Goal: Task Accomplishment & Management: Manage account settings

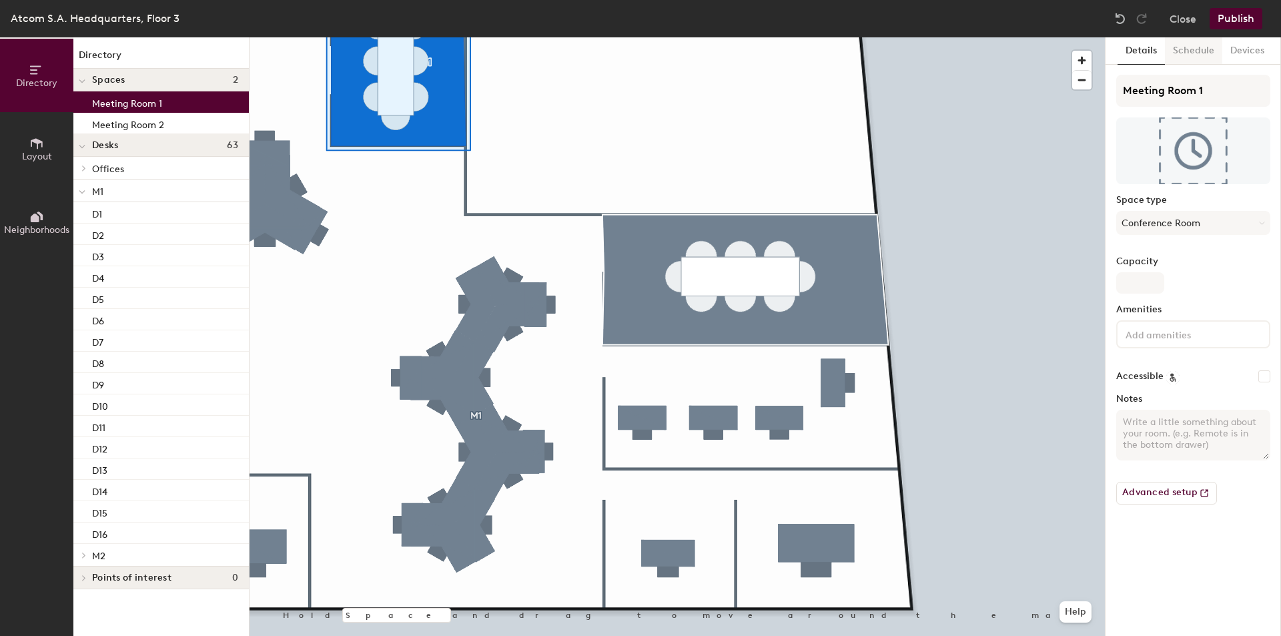
click at [1184, 55] on button "Schedule" at bounding box center [1192, 50] width 57 height 27
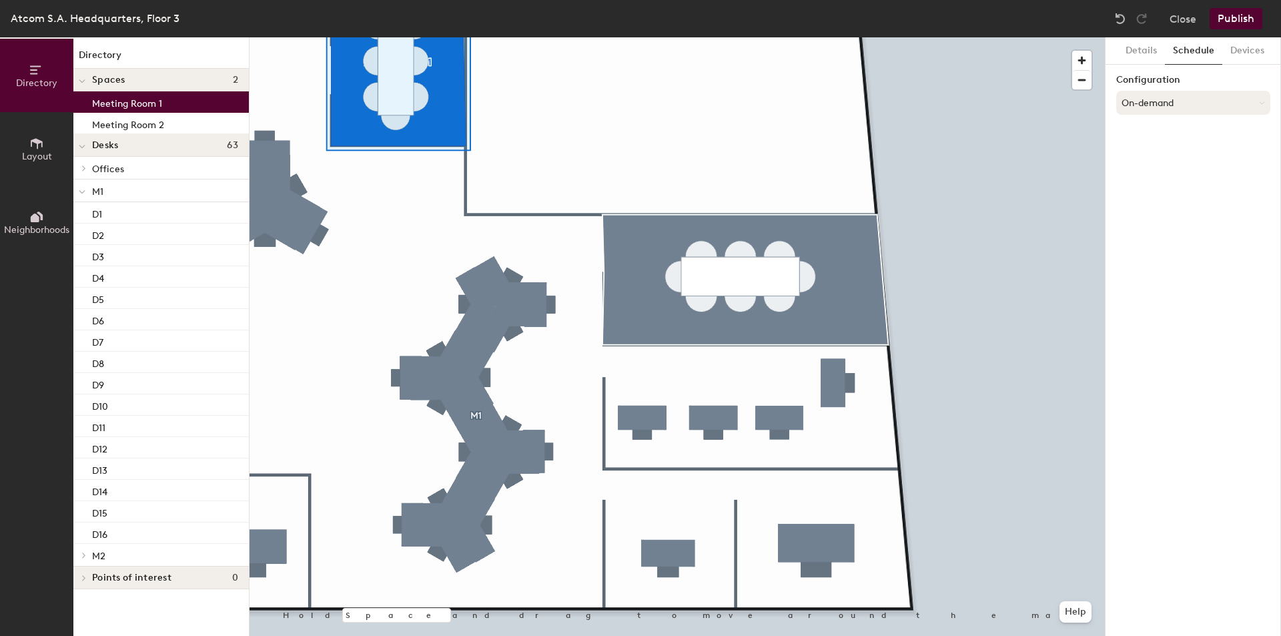
click at [1194, 111] on button "On-demand" at bounding box center [1193, 103] width 154 height 24
click at [1159, 40] on button "Details" at bounding box center [1140, 50] width 47 height 27
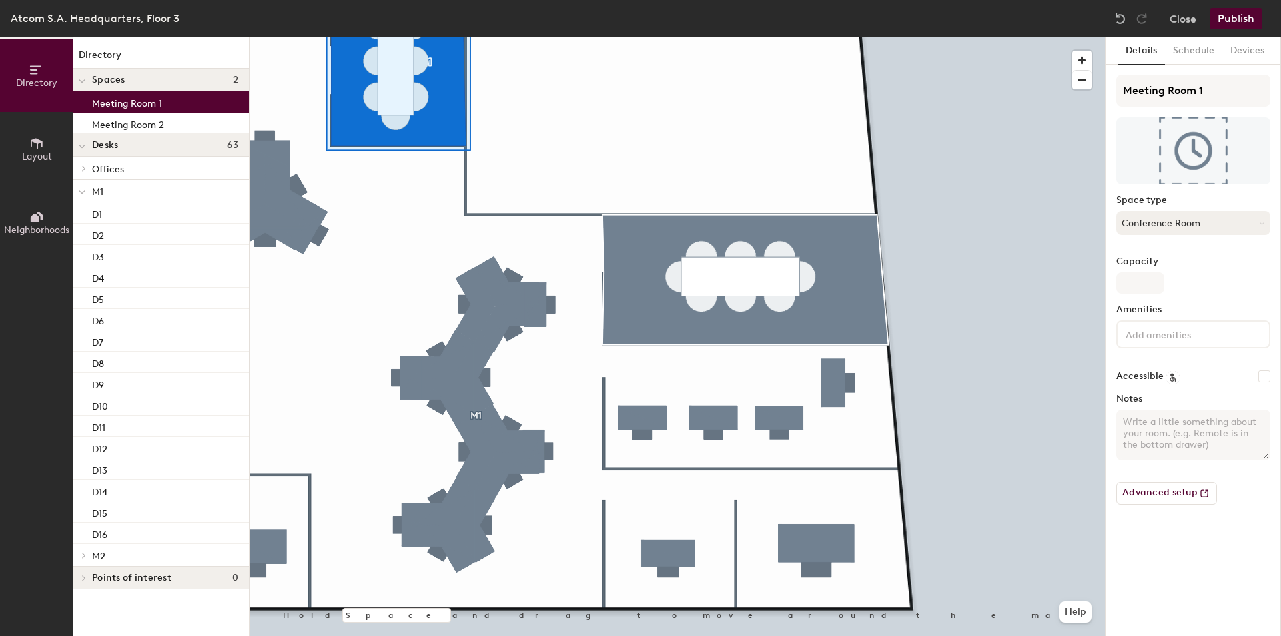
click at [1204, 230] on button "Conference Room" at bounding box center [1193, 223] width 154 height 24
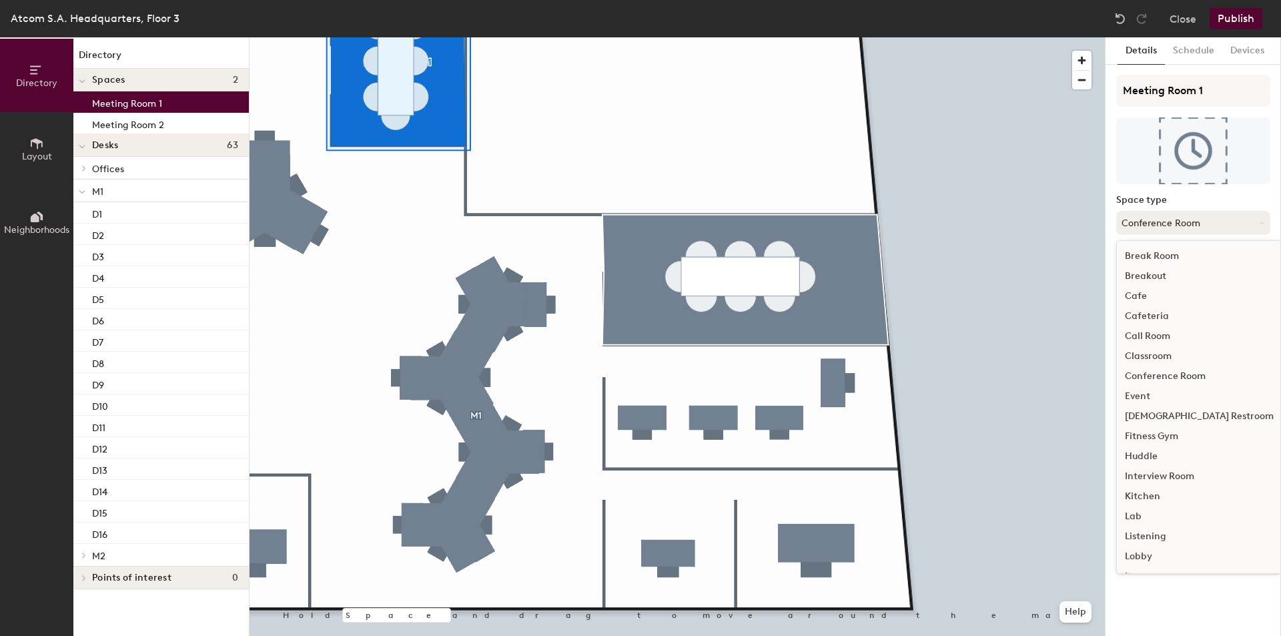
click at [1204, 230] on button "Conference Room" at bounding box center [1193, 223] width 154 height 24
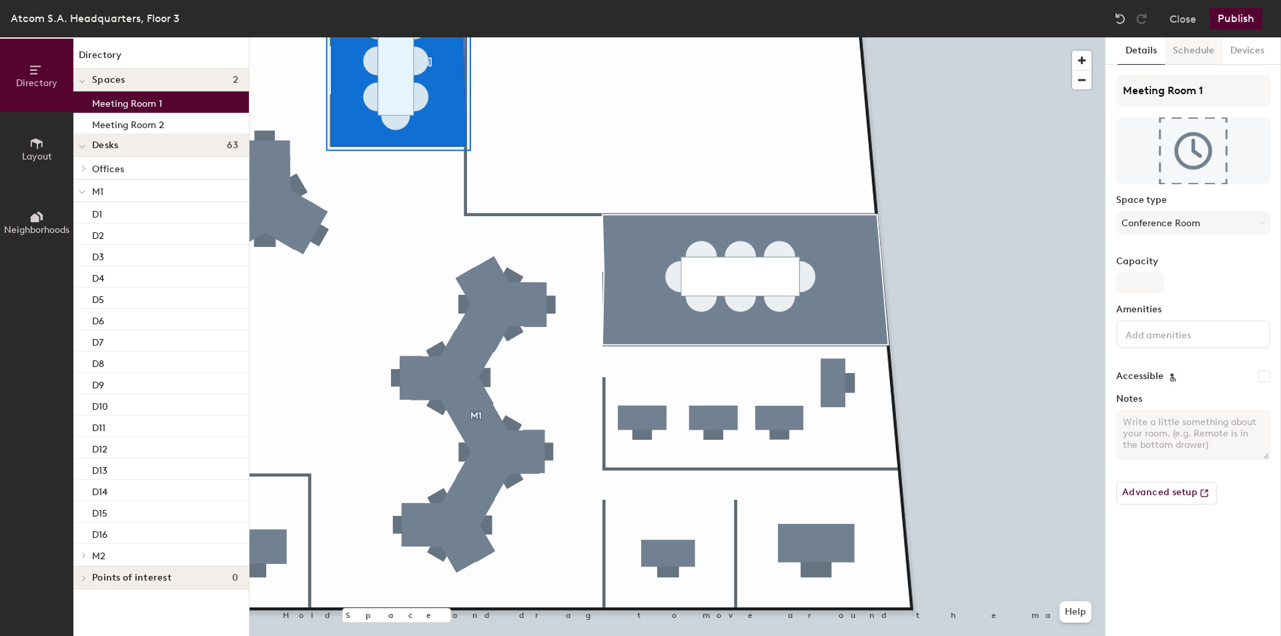
click at [1188, 55] on button "Schedule" at bounding box center [1192, 50] width 57 height 27
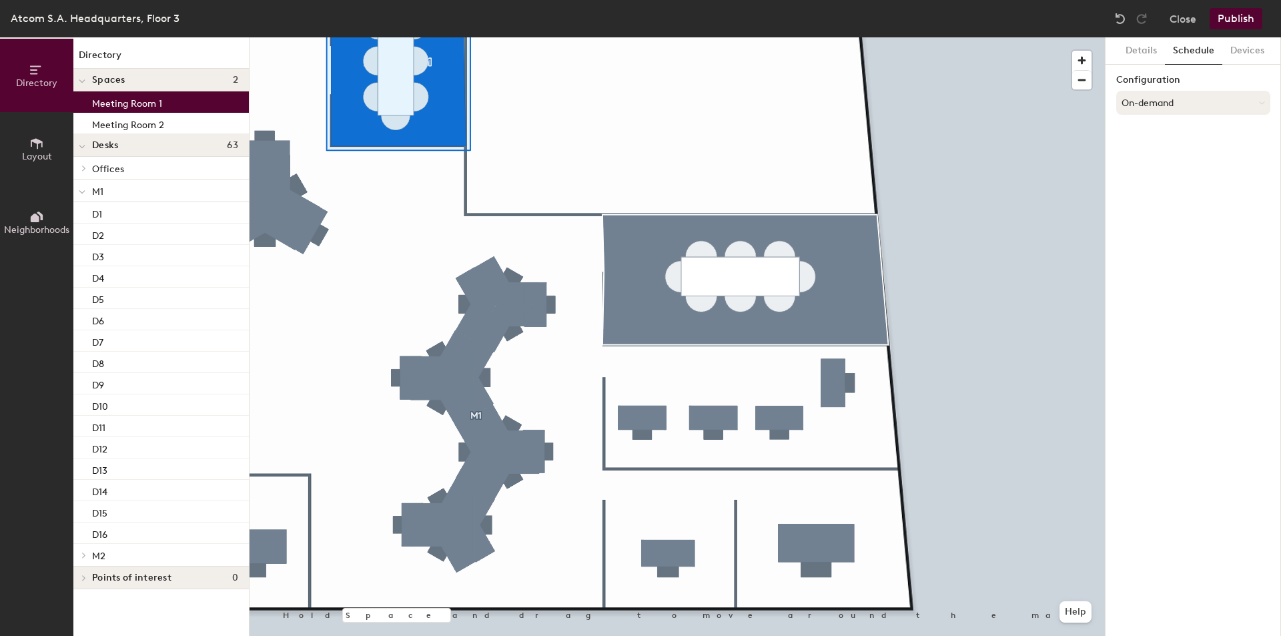
click at [1165, 112] on button "On-demand" at bounding box center [1193, 103] width 154 height 24
click at [1154, 152] on div "Scheduled" at bounding box center [1192, 156] width 153 height 20
click at [1198, 133] on button "Select account" at bounding box center [1193, 132] width 154 height 24
click at [1162, 191] on div "Microsoft 365" at bounding box center [1192, 185] width 153 height 20
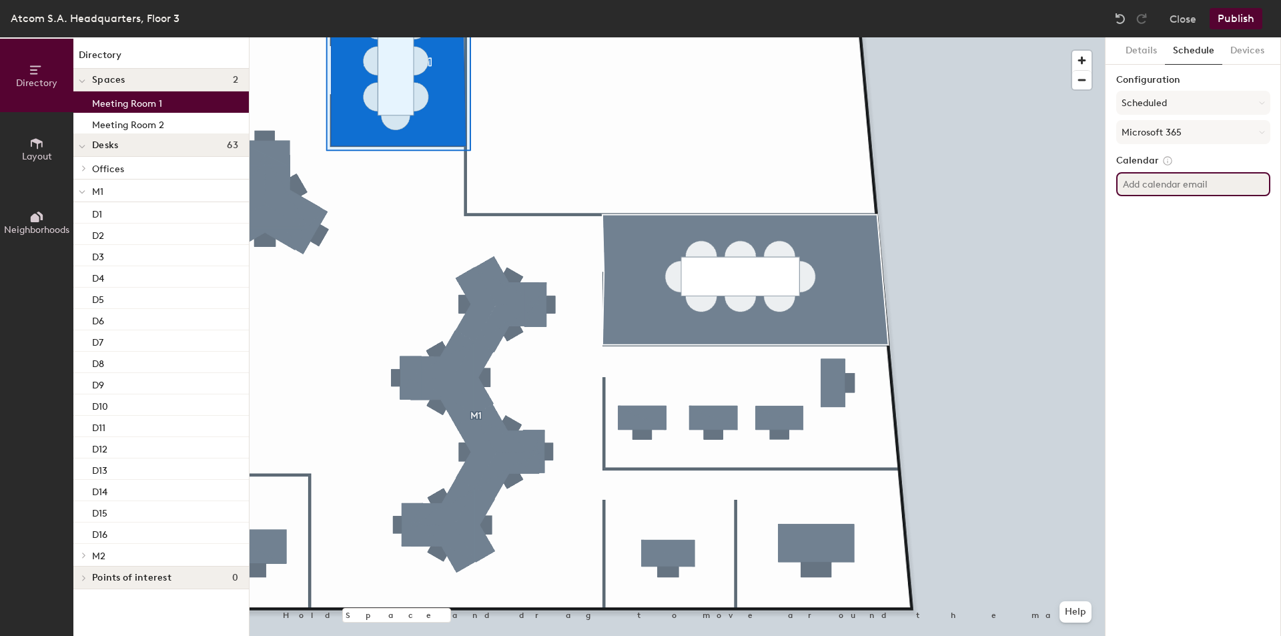
click at [1152, 193] on input at bounding box center [1193, 184] width 154 height 24
paste input "smallmeetingroom-3F@atcom.gr"
drag, startPoint x: 1120, startPoint y: 184, endPoint x: 1305, endPoint y: 167, distance: 186.2
click at [1280, 167] on html "Skip navigation Schedule Office People Analytics Visits Deliveries Services Man…" at bounding box center [640, 318] width 1281 height 636
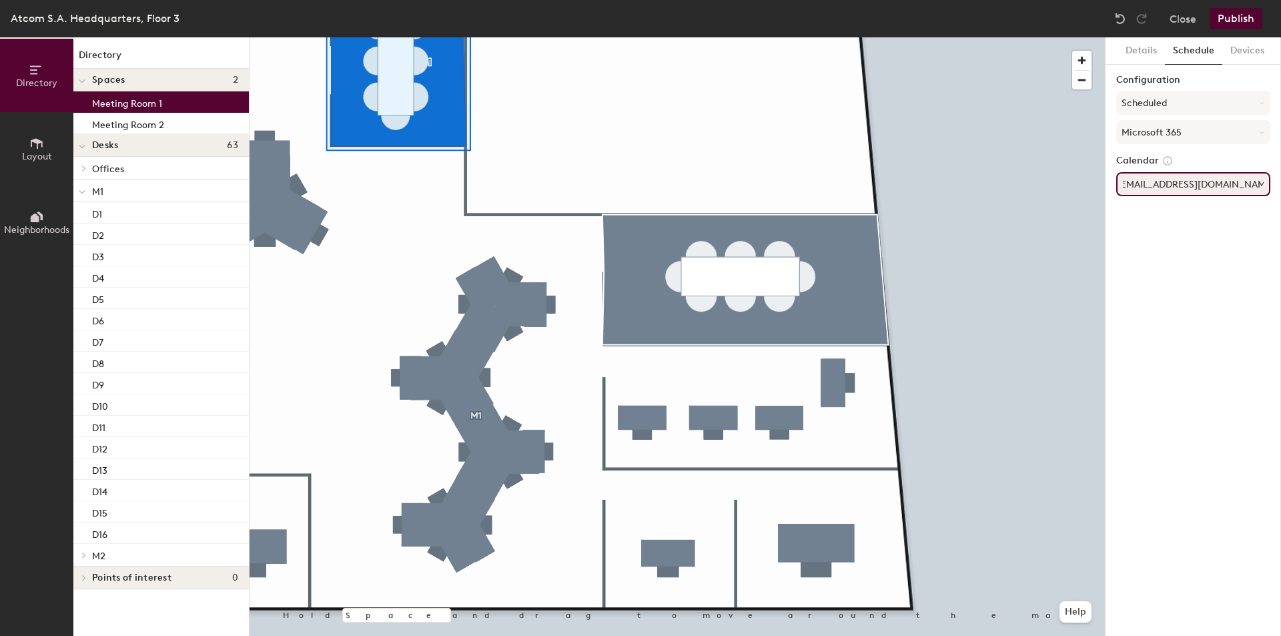
type input "smallmeetingroom-3F@atcom.gr"
click at [1222, 349] on div "Details Schedule Devices Configuration Scheduled Microsoft 365 Calendar smallme…" at bounding box center [1192, 336] width 175 height 598
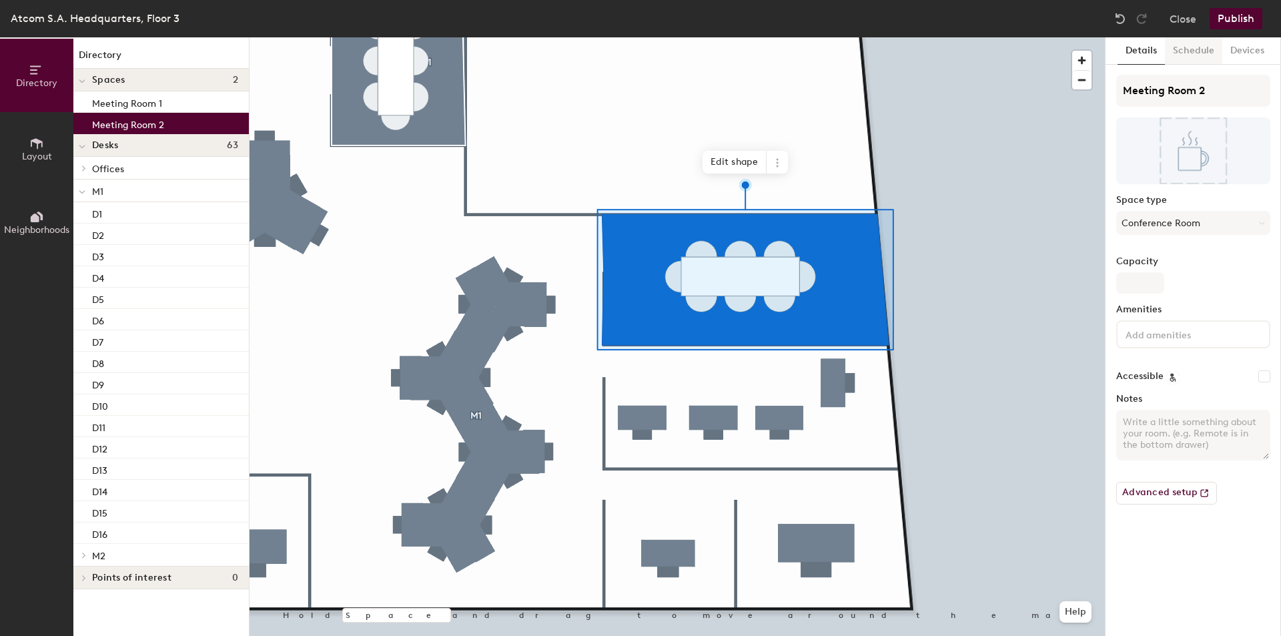
click at [1194, 59] on button "Schedule" at bounding box center [1192, 50] width 57 height 27
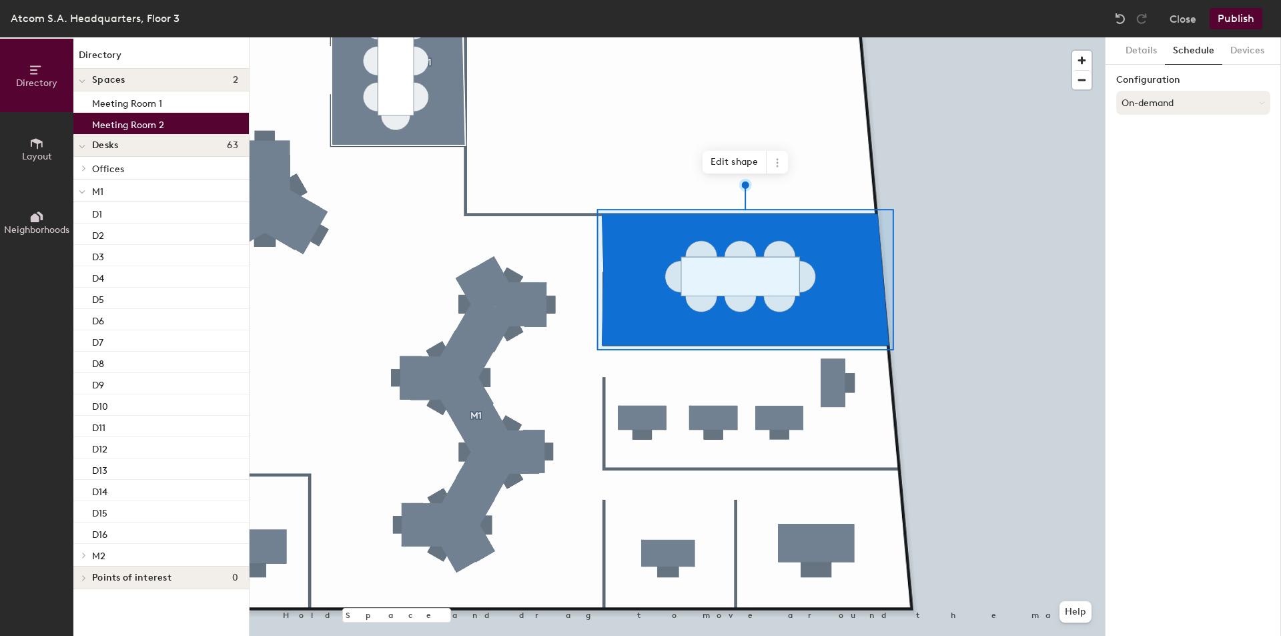
click at [1166, 97] on button "On-demand" at bounding box center [1193, 103] width 154 height 24
click at [1156, 153] on div "Scheduled" at bounding box center [1192, 156] width 153 height 20
click at [1168, 133] on button "Select account" at bounding box center [1193, 132] width 154 height 24
click at [1158, 179] on div "Microsoft 365" at bounding box center [1192, 185] width 153 height 20
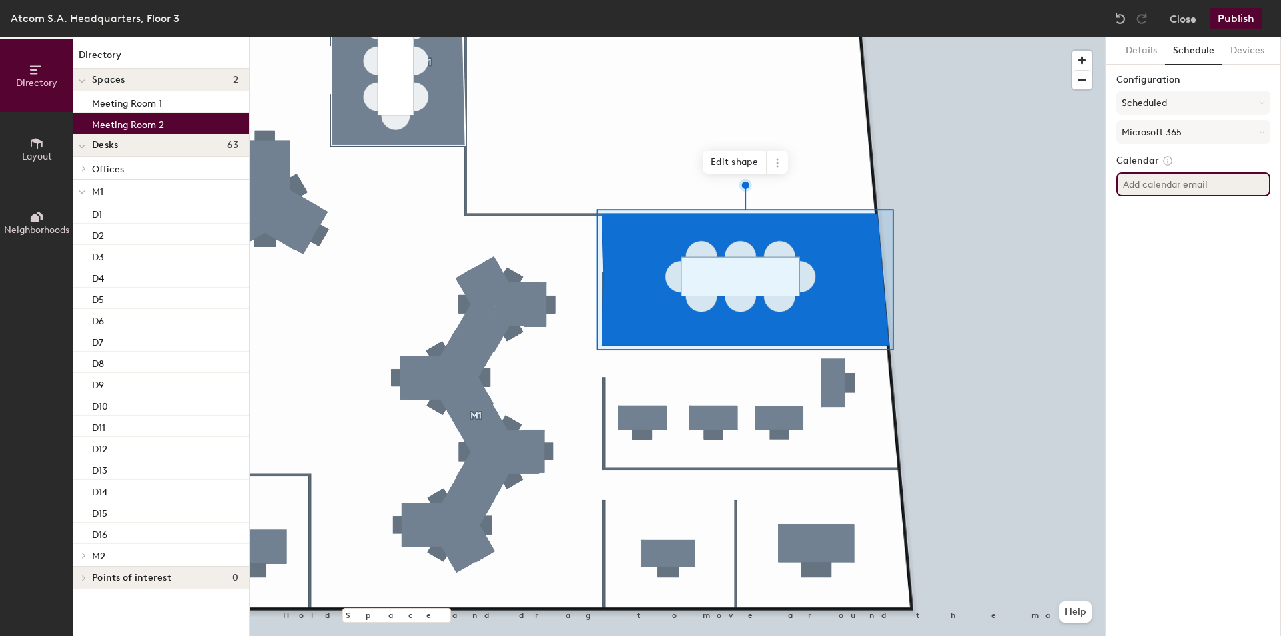
click at [1146, 187] on input at bounding box center [1193, 184] width 154 height 24
paste input "mainmeetingroom-3F@atcom.g"
type input "mainmeetingroom-3F@atcom.g"
click at [1211, 297] on div "Details Schedule Devices Configuration Scheduled Microsoft 365 Calendar mainmee…" at bounding box center [1192, 336] width 175 height 598
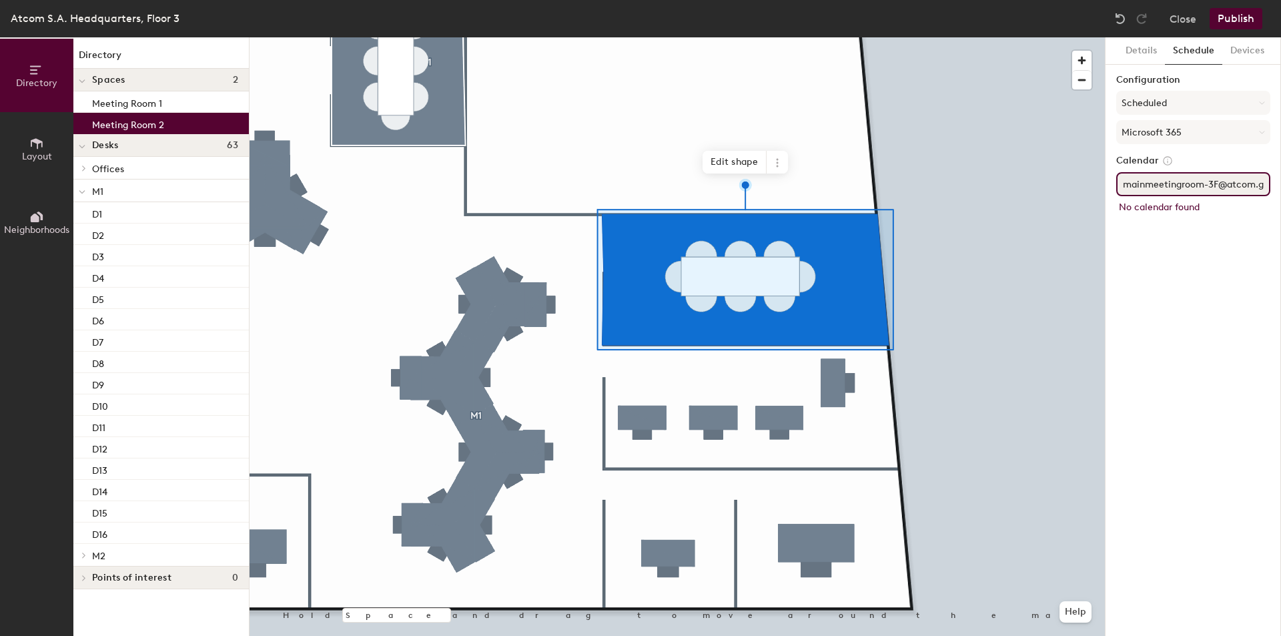
scroll to position [0, 1]
drag, startPoint x: 1154, startPoint y: 185, endPoint x: 1852, endPoint y: 221, distance: 699.2
click at [1280, 221] on html "Skip navigation Schedule Office People Analytics Visits Deliveries Services Man…" at bounding box center [640, 318] width 1281 height 636
paste input "mainmeetingroom-3F@atcom.gr"
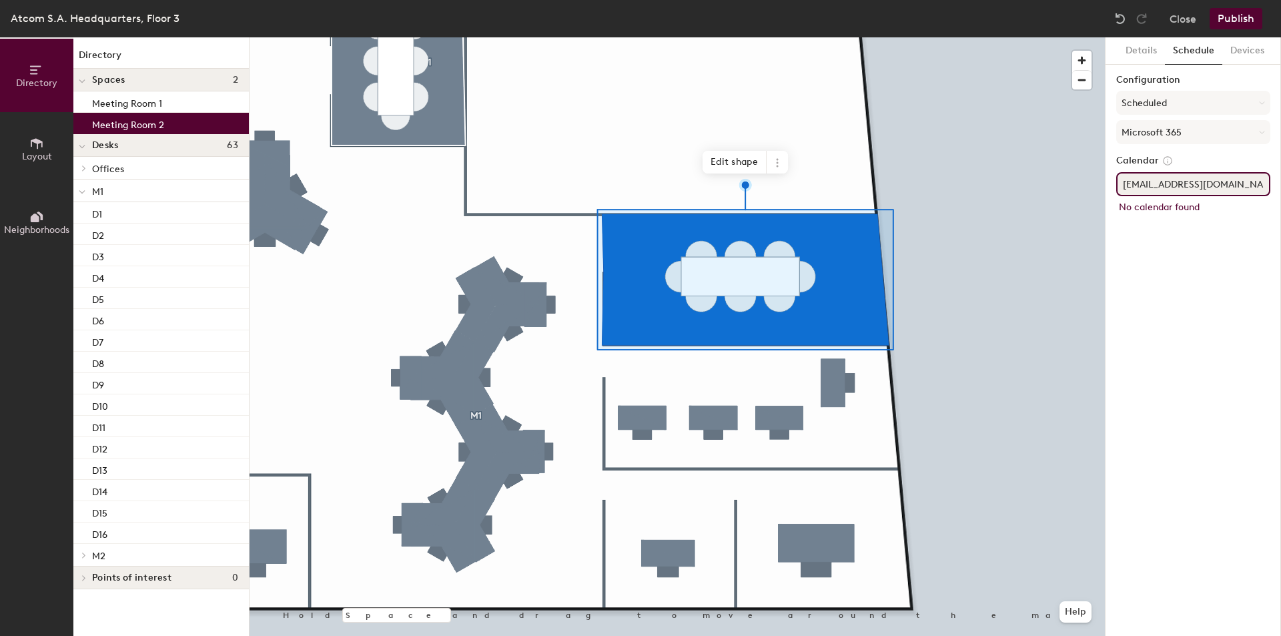
scroll to position [0, 4]
type input "mainmeetingroom-3F@atcom.gr"
click at [1187, 259] on div "Details Schedule Devices Configuration Scheduled Microsoft 365 Calendar mainmee…" at bounding box center [1192, 336] width 175 height 598
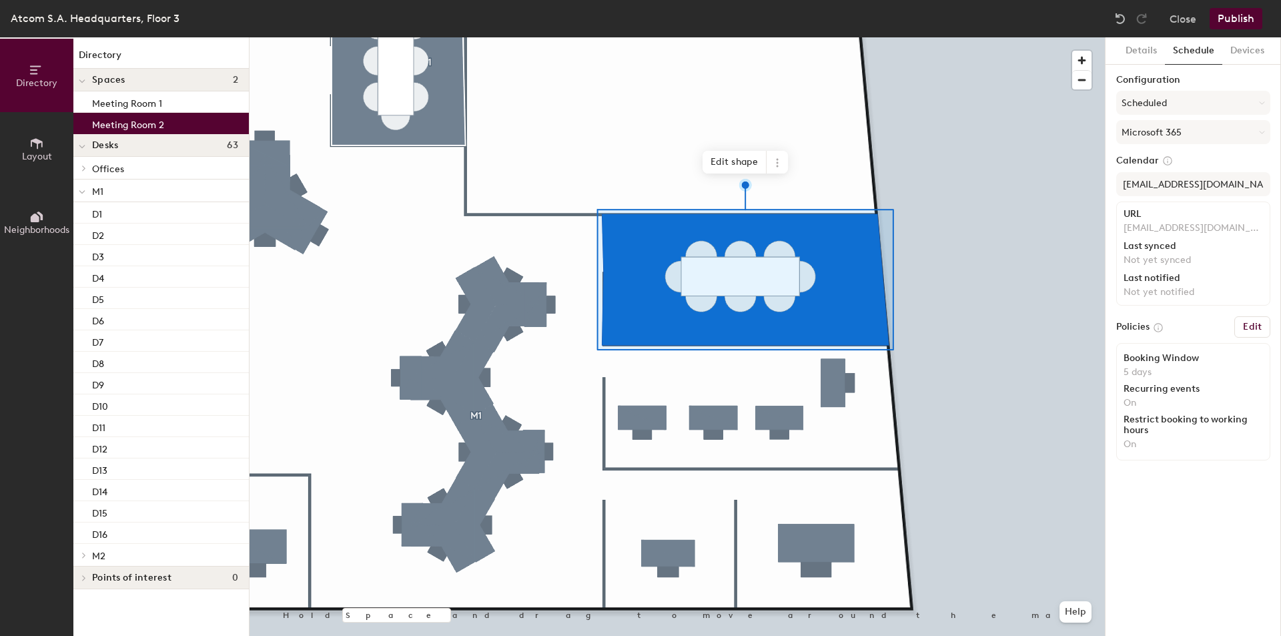
click at [1229, 25] on button "Publish" at bounding box center [1235, 18] width 53 height 21
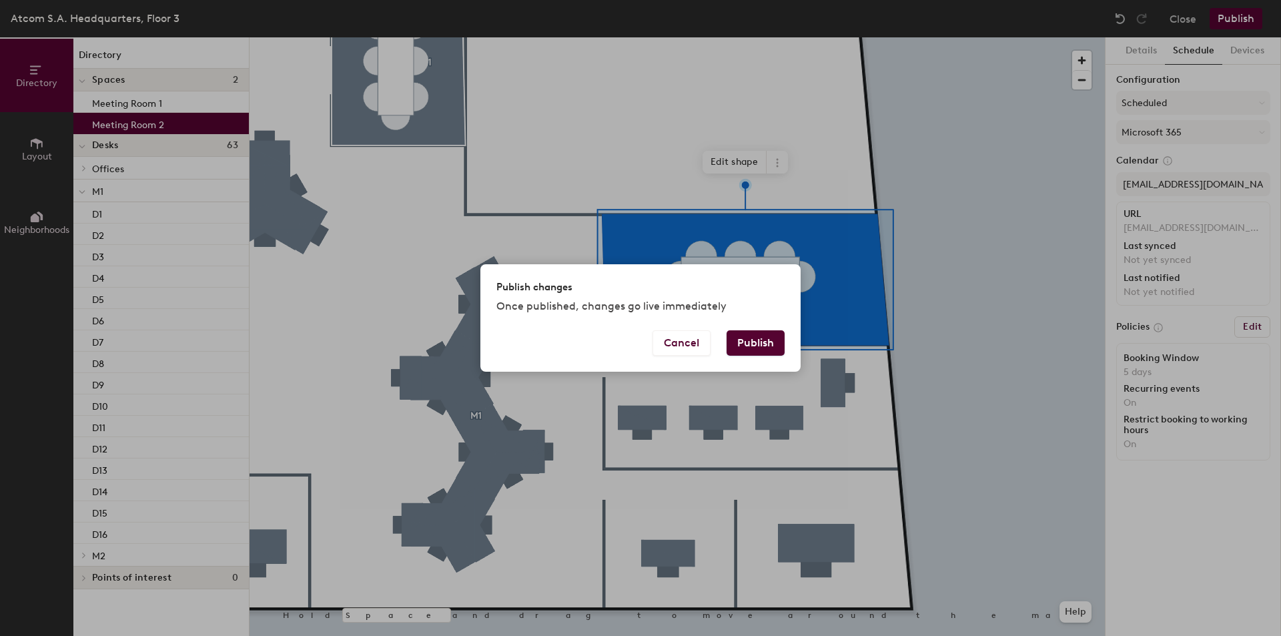
click at [775, 331] on button "Publish" at bounding box center [755, 342] width 58 height 25
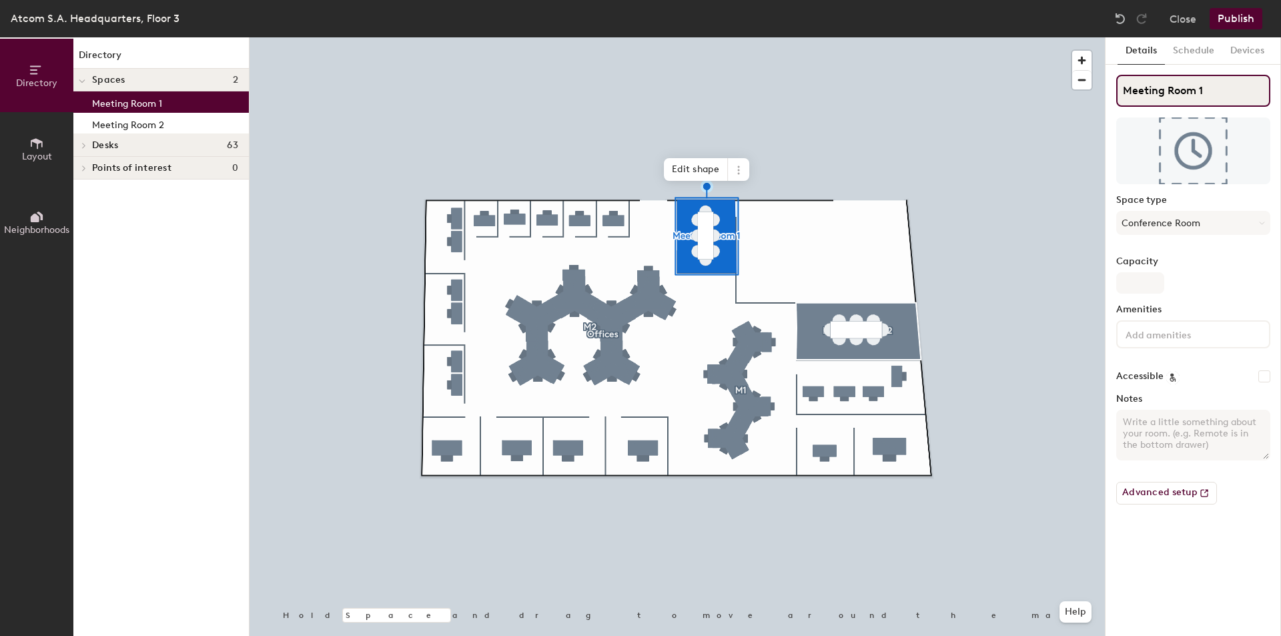
click at [1192, 93] on input "Meeting Room 1" at bounding box center [1193, 91] width 154 height 32
click at [982, 90] on div "Directory Layout Neighborhoods Directory Spaces 2 Meeting Room 1 Meeting Room 2…" at bounding box center [640, 336] width 1281 height 598
type input "SmallMeetingRoom"
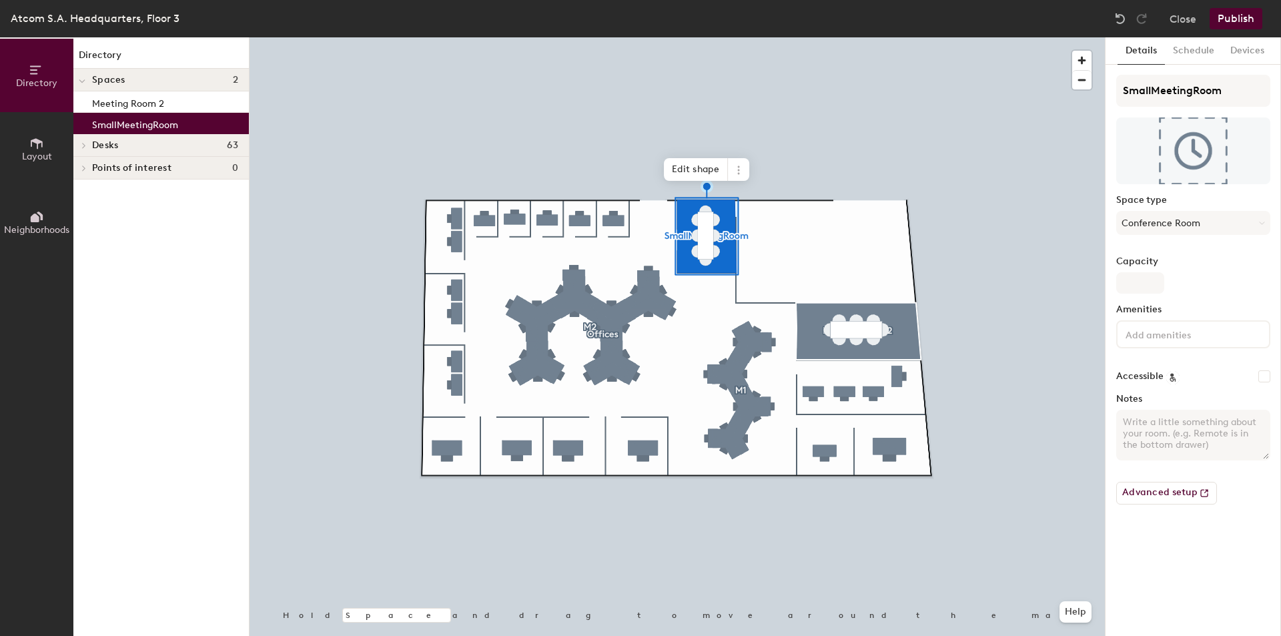
click at [1200, 552] on div "Details Schedule Devices SmallMeetingRoom Space type Conference Room Capacity A…" at bounding box center [1192, 336] width 175 height 598
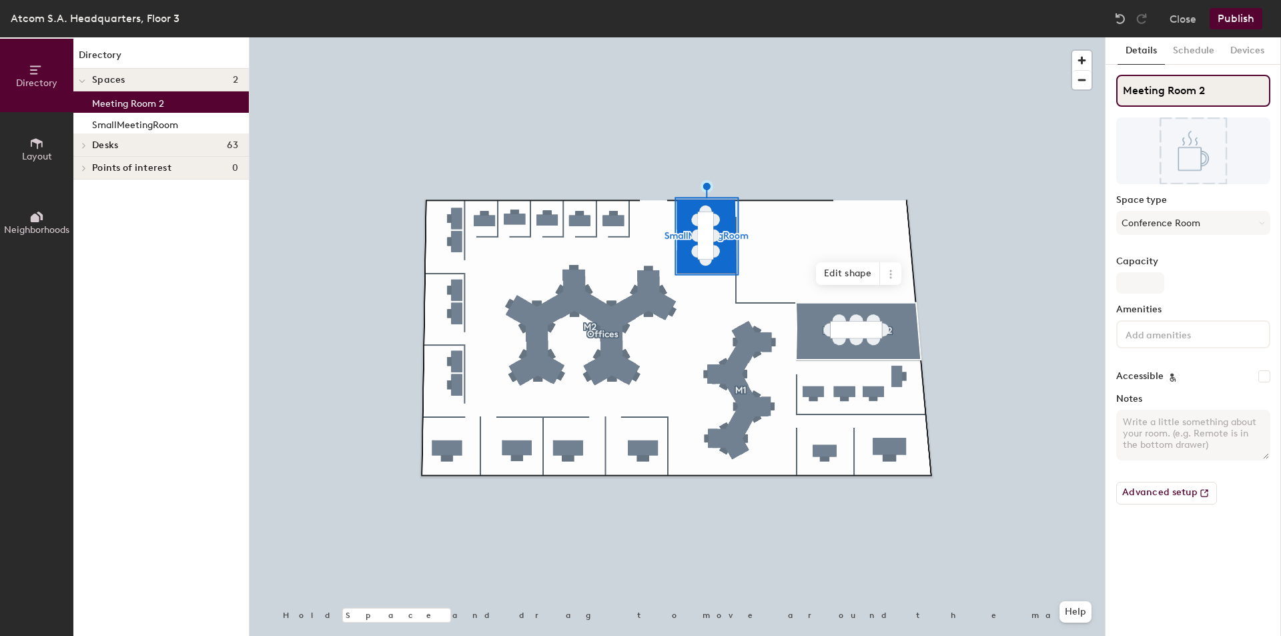
click at [1214, 89] on input "Meeting Room 2" at bounding box center [1193, 91] width 154 height 32
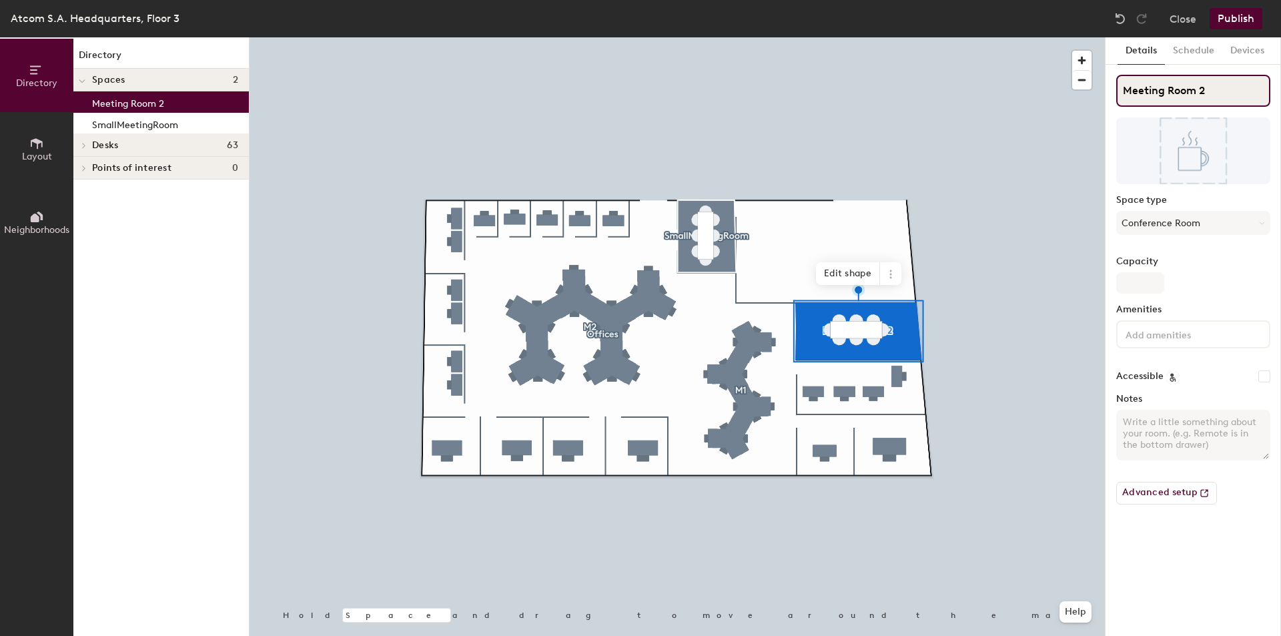
click at [974, 103] on div "Directory Layout Neighborhoods Directory Spaces 2 Meeting Room 2 SmallMeetingRo…" at bounding box center [640, 336] width 1281 height 598
type input "MainMeetingRoom"
click at [1237, 23] on button "Publish" at bounding box center [1235, 18] width 53 height 21
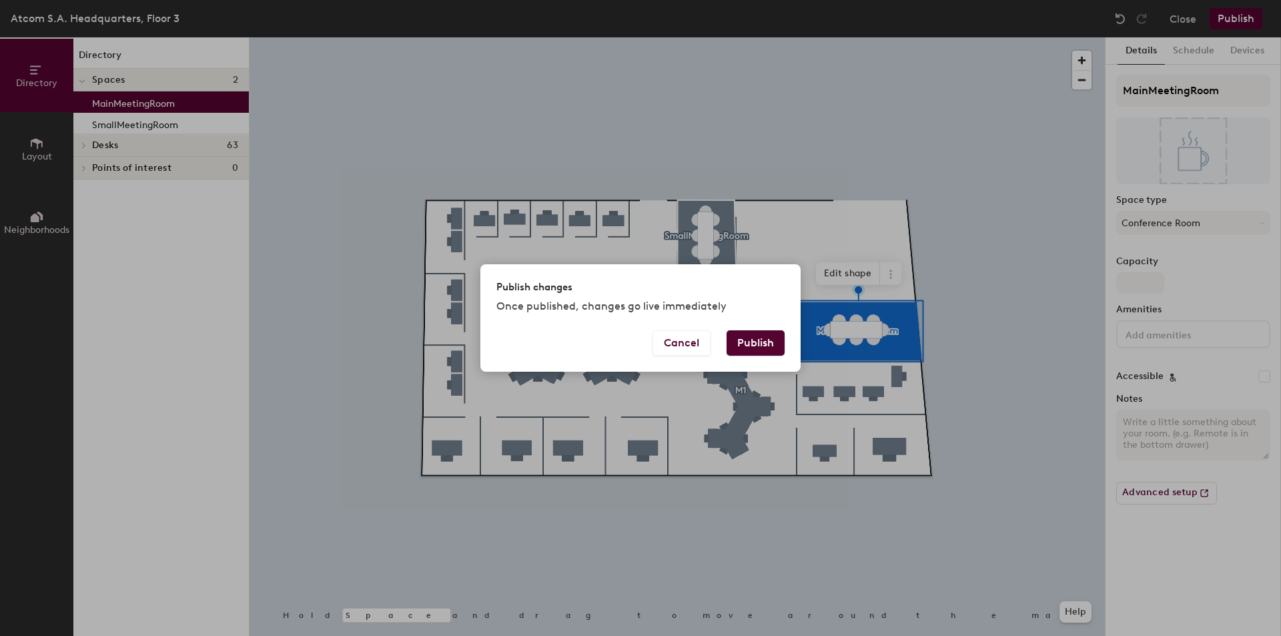
click at [774, 339] on button "Publish" at bounding box center [755, 342] width 58 height 25
